Goal: Find specific page/section: Find specific page/section

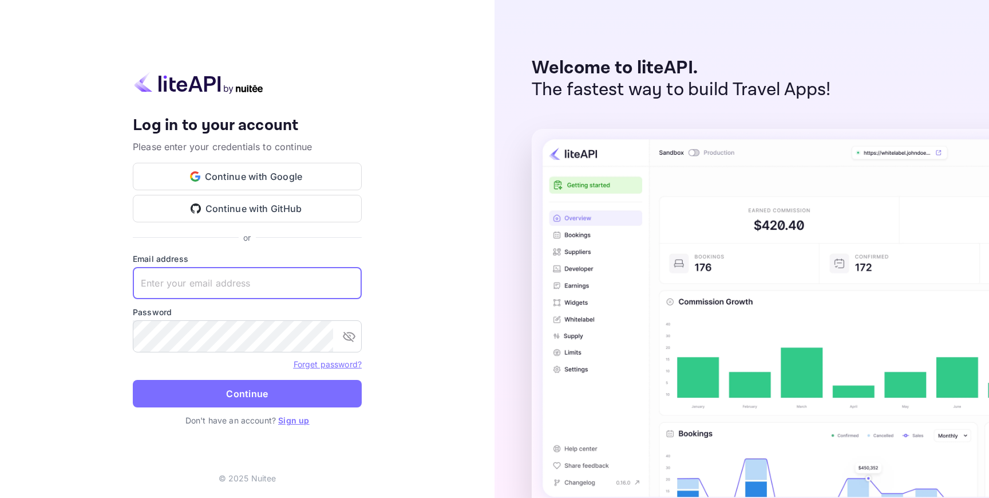
click at [202, 270] on input "text" at bounding box center [247, 283] width 229 height 32
type input "[EMAIL_ADDRESS][DOMAIN_NAME]"
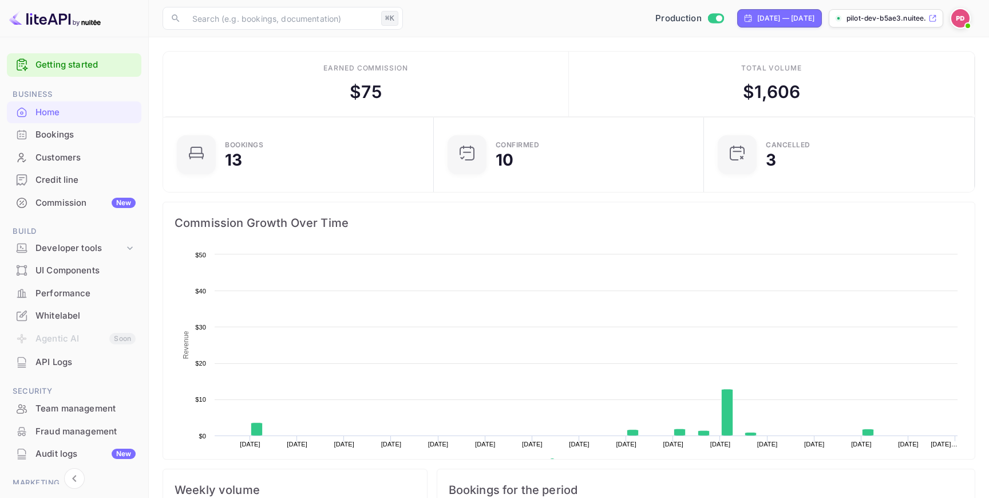
scroll to position [186, 264]
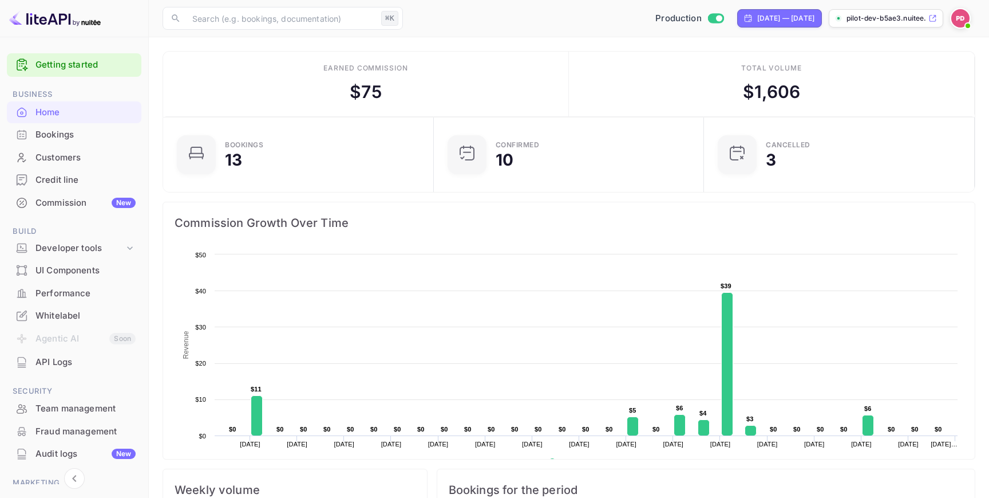
click at [88, 163] on div "Customers" at bounding box center [85, 157] width 100 height 13
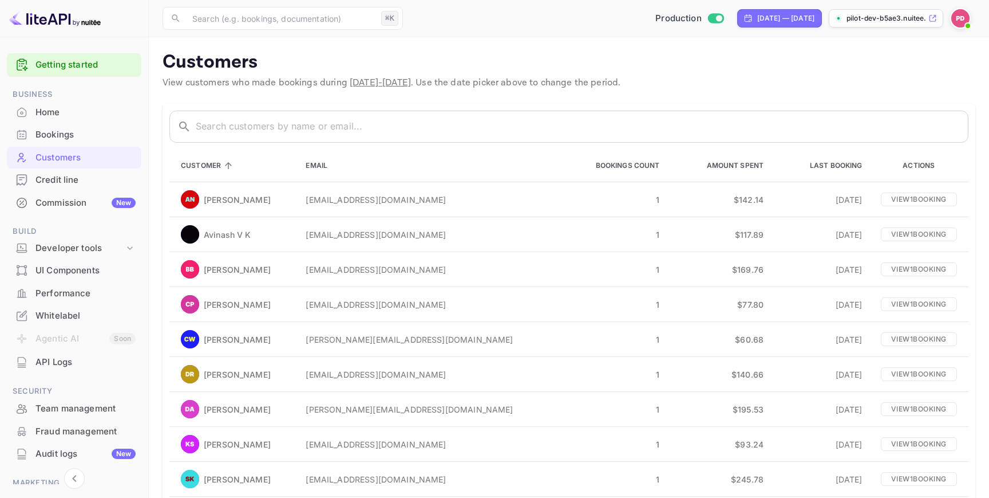
click at [88, 139] on div "Bookings" at bounding box center [85, 134] width 100 height 13
